Goal: Information Seeking & Learning: Learn about a topic

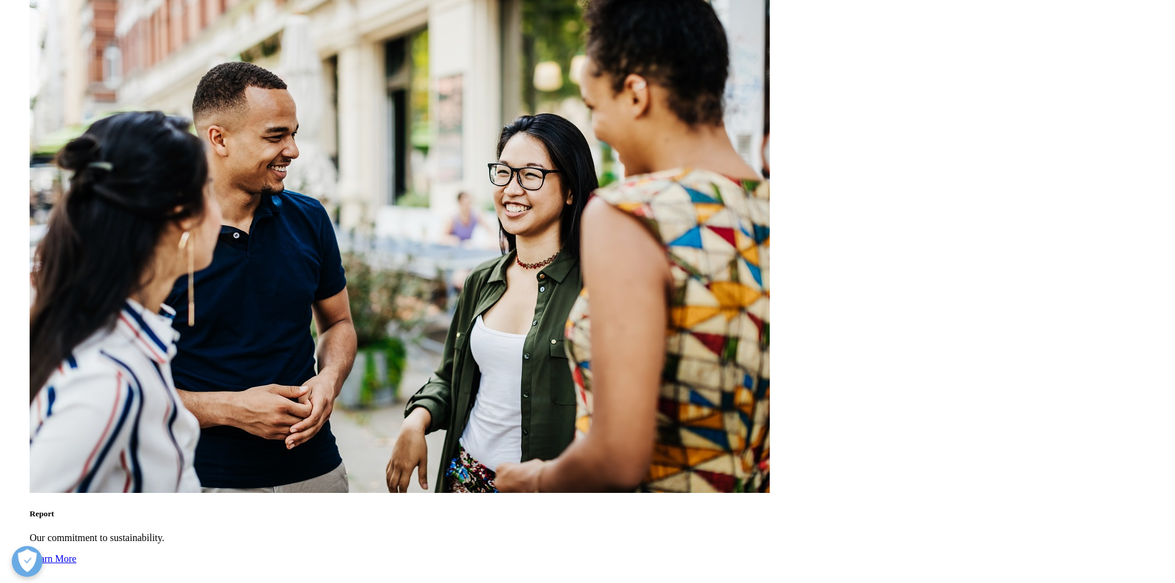
scroll to position [678, 0]
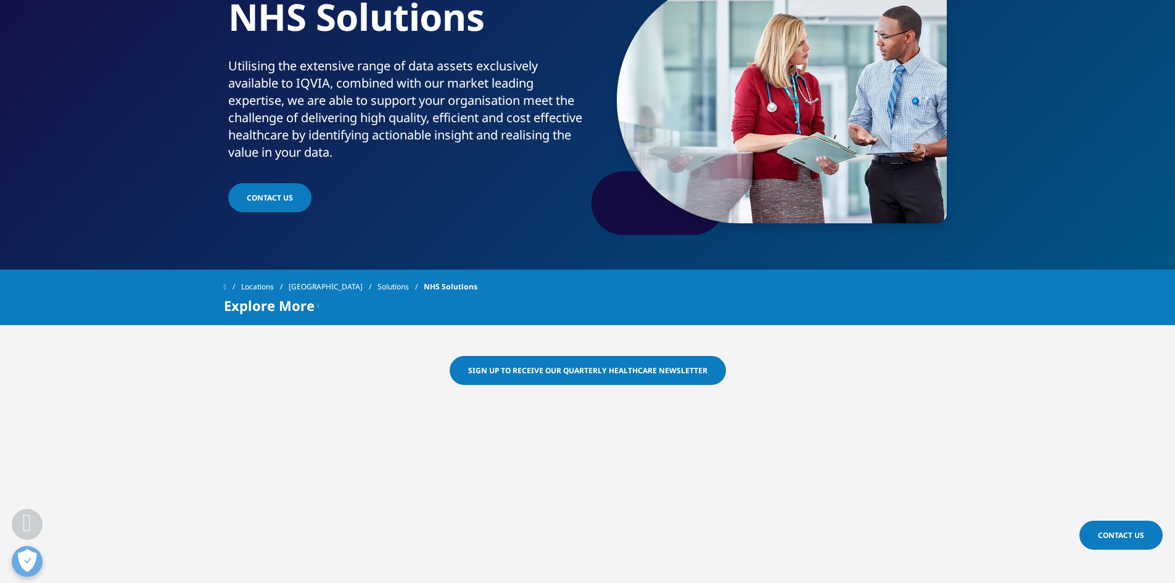
scroll to position [247, 0]
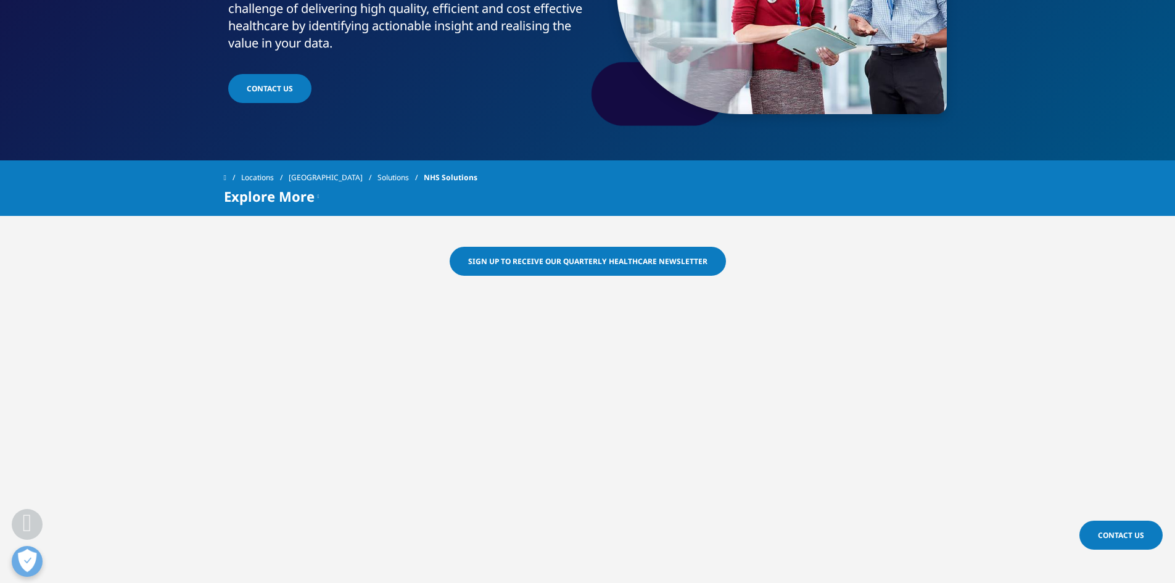
click at [177, 363] on div at bounding box center [587, 532] width 1175 height 447
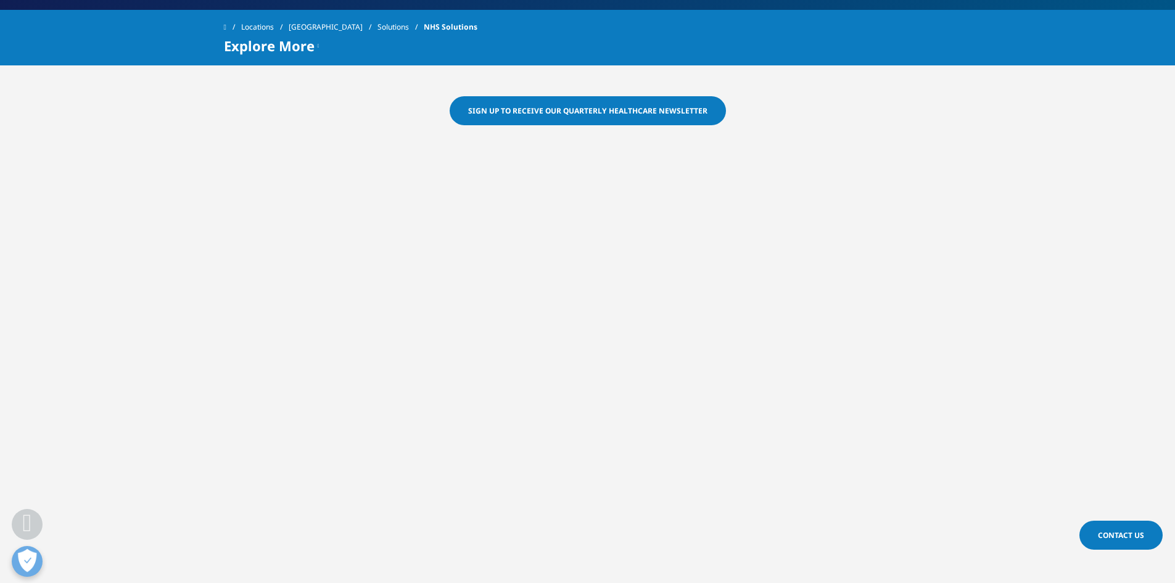
scroll to position [432, 0]
